Goal: Navigation & Orientation: Find specific page/section

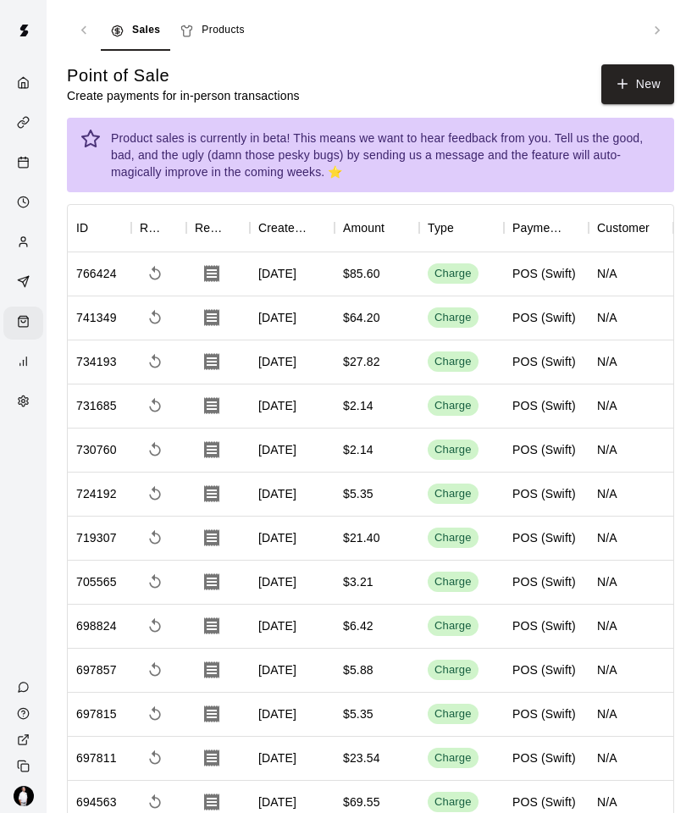
click at [33, 163] on div "Calendar" at bounding box center [27, 164] width 21 height 16
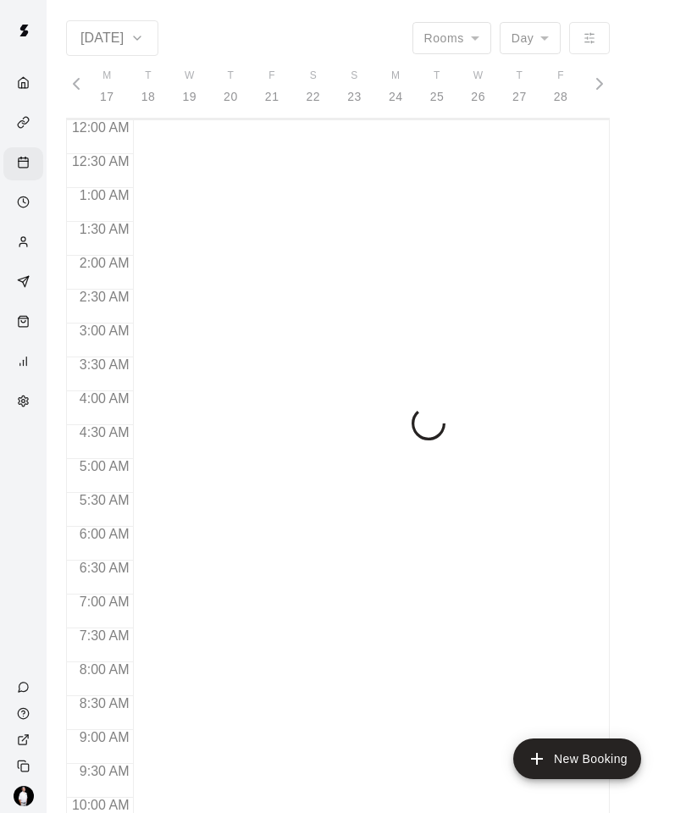
scroll to position [845, 0]
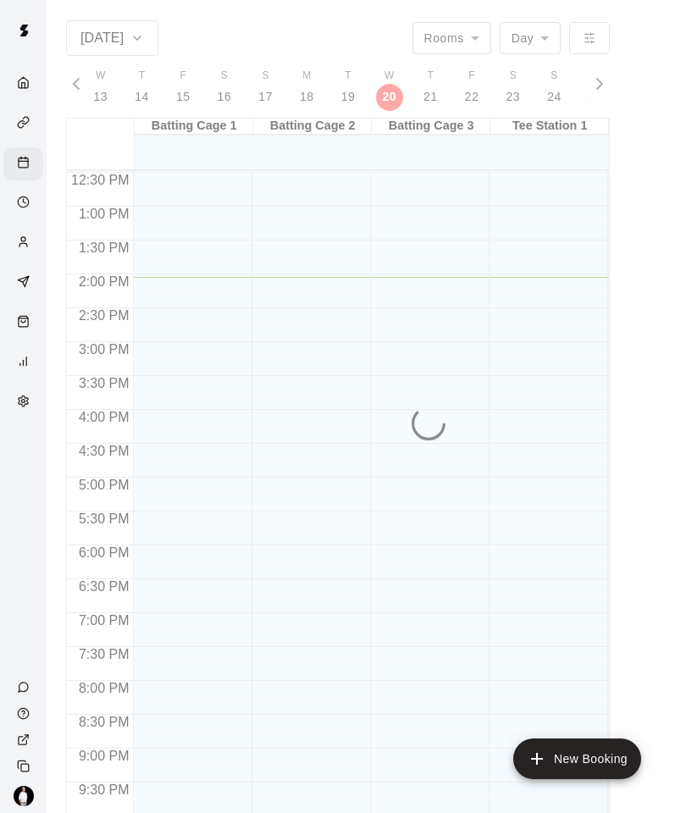
click at [12, 186] on link "Availability" at bounding box center [23, 204] width 47 height 40
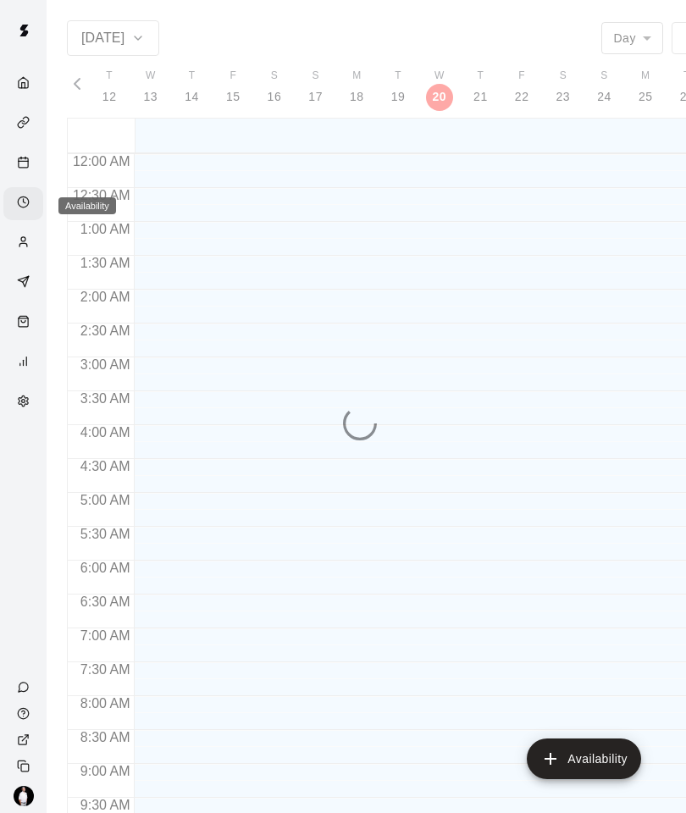
scroll to position [879, 0]
click at [36, 172] on div "Calendar" at bounding box center [27, 164] width 21 height 16
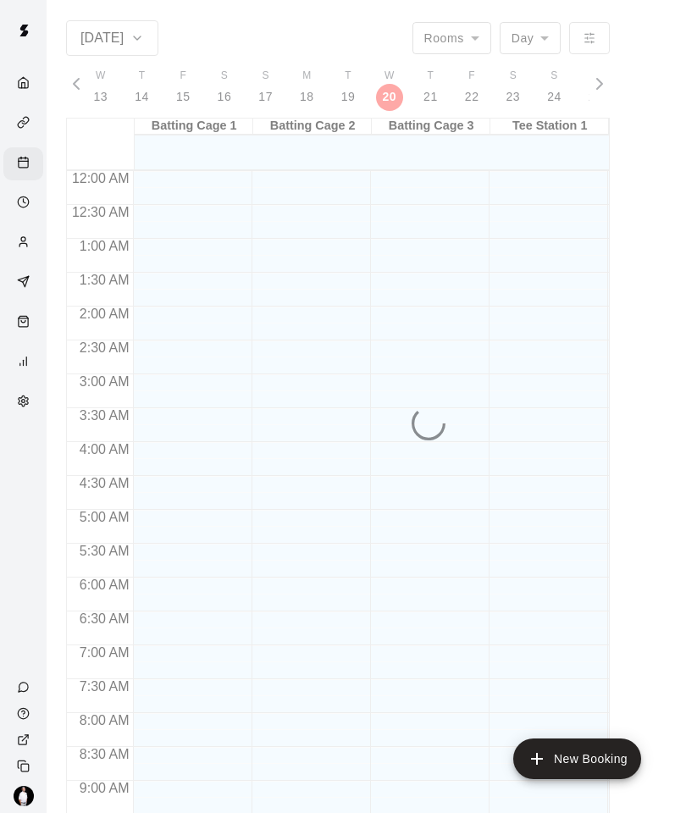
scroll to position [845, 0]
click at [25, 155] on div "Calendar" at bounding box center [23, 163] width 40 height 33
click at [25, 172] on div "Calendar" at bounding box center [27, 164] width 21 height 16
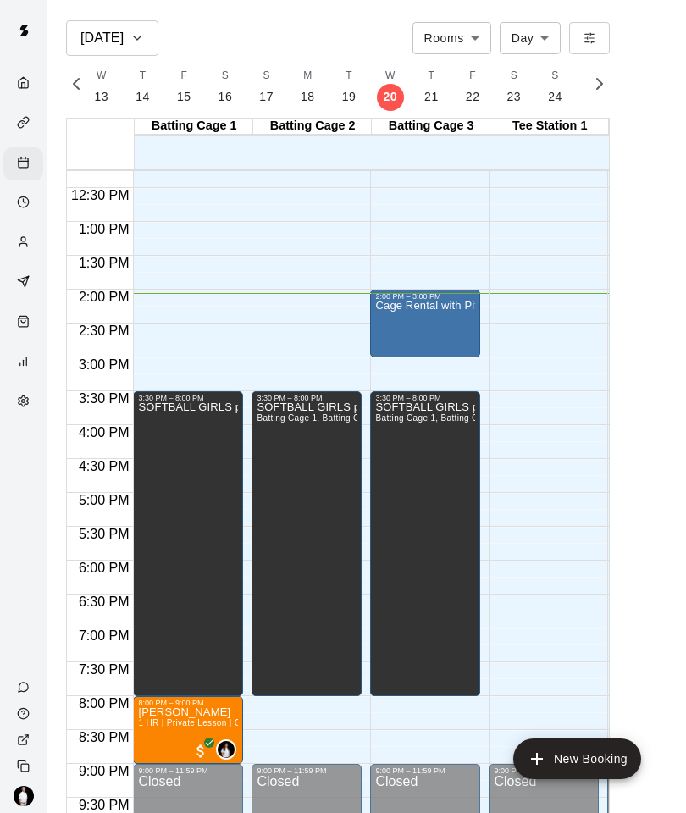
scroll to position [829, 0]
click at [439, 307] on p "Cage Rental with Pitching Machine & HitTrax" at bounding box center [425, 307] width 100 height 0
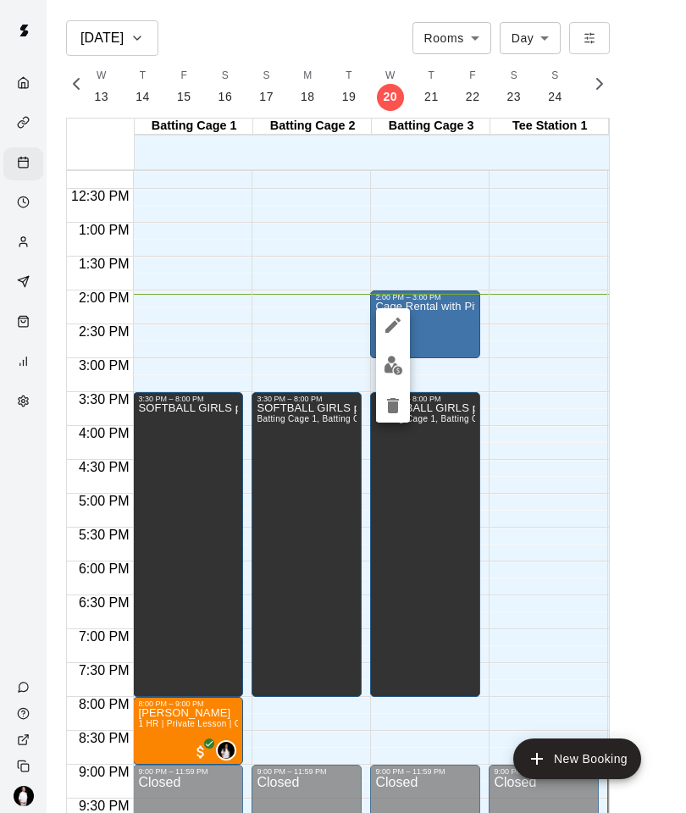
click at [548, 312] on div at bounding box center [343, 406] width 686 height 813
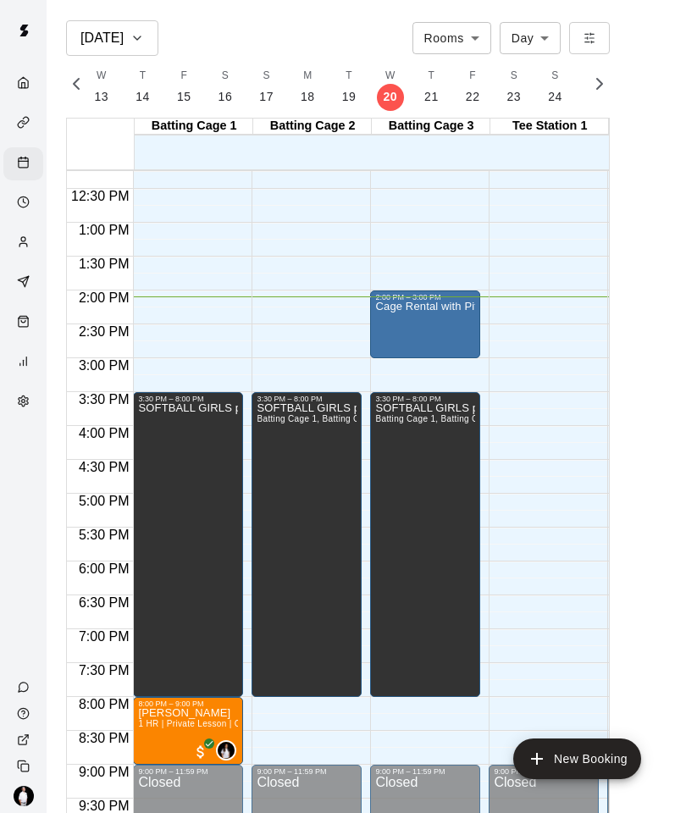
click at [19, 114] on div "Services" at bounding box center [23, 124] width 40 height 33
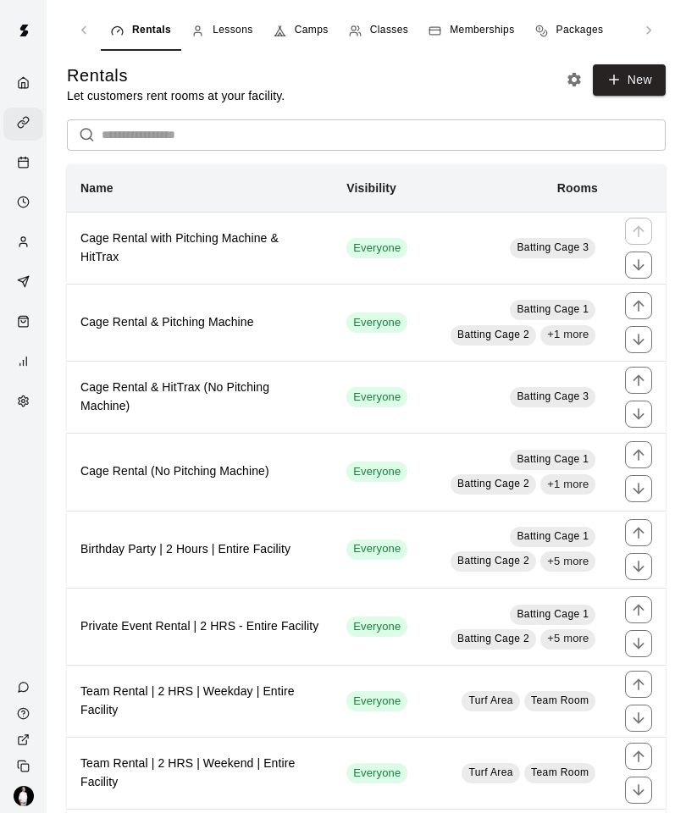
click at [493, 22] on span "Memberships" at bounding box center [482, 30] width 64 height 17
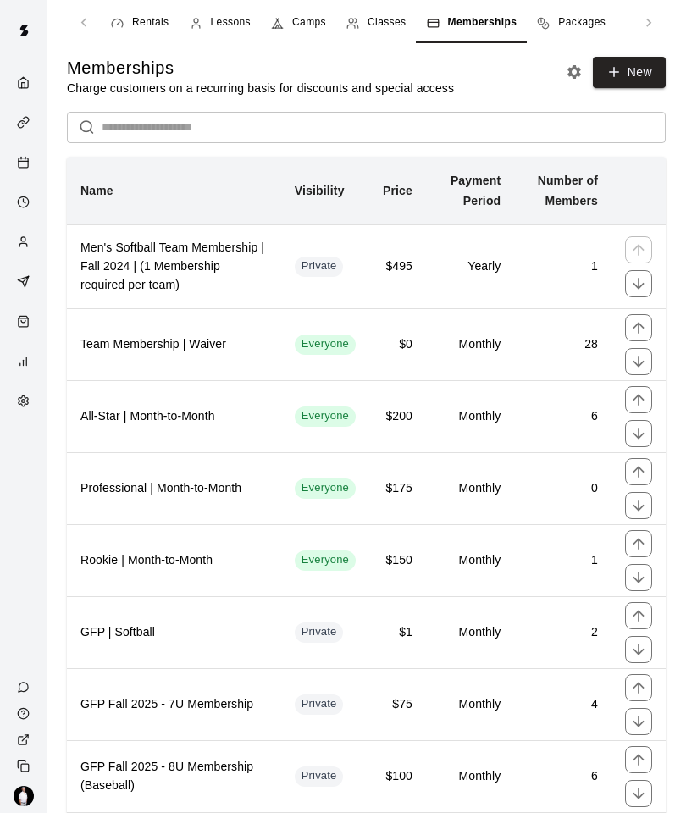
scroll to position [2, 0]
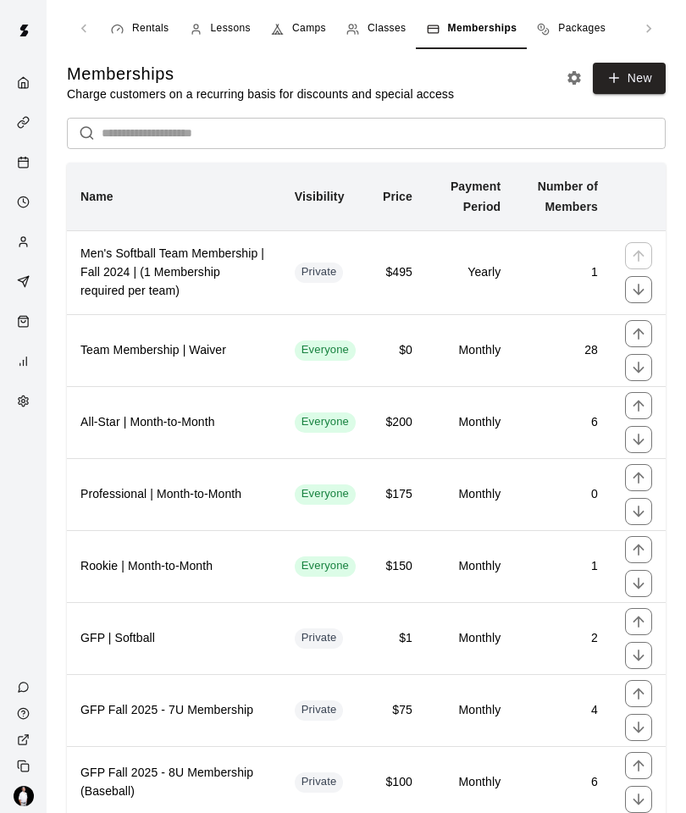
click at [169, 576] on h6 "Rookie | Month-to-Month" at bounding box center [173, 566] width 187 height 19
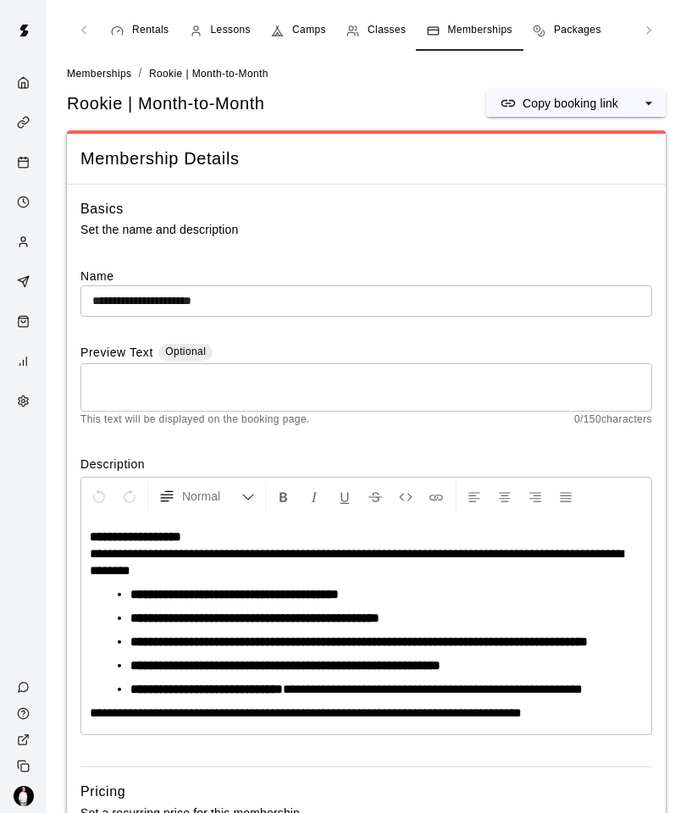
click at [28, 154] on div "Calendar" at bounding box center [23, 163] width 40 height 33
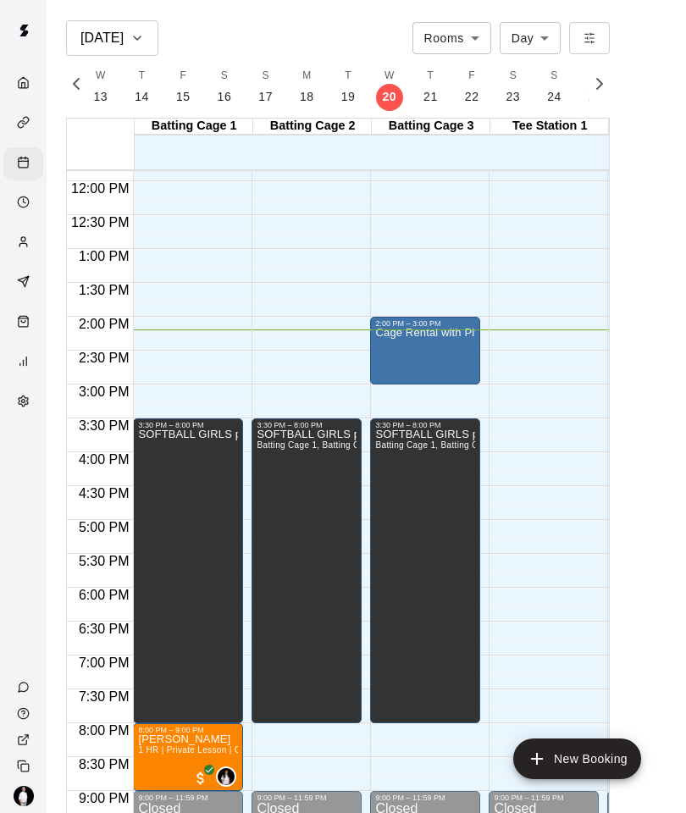
scroll to position [803, 0]
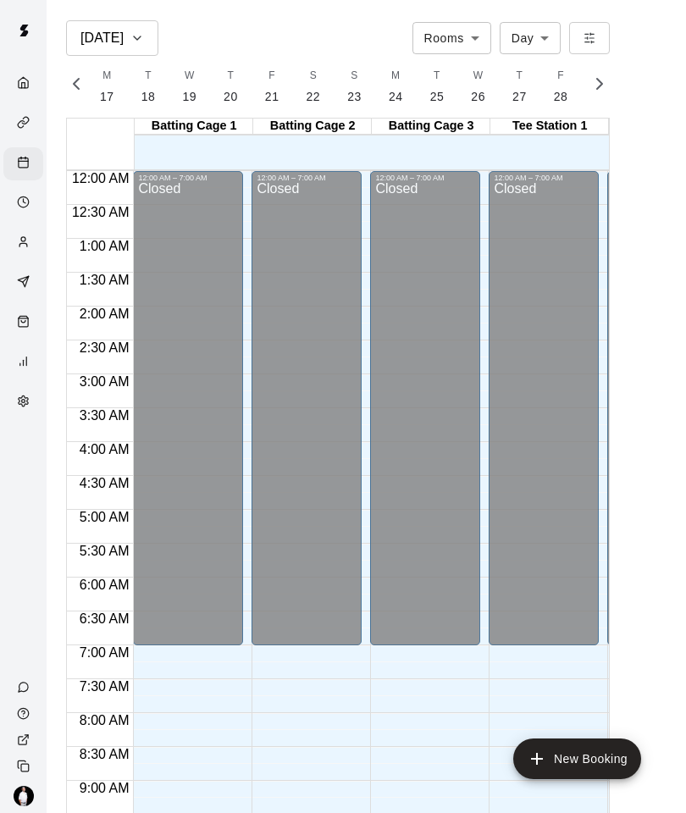
scroll to position [812, 0]
